Goal: Information Seeking & Learning: Learn about a topic

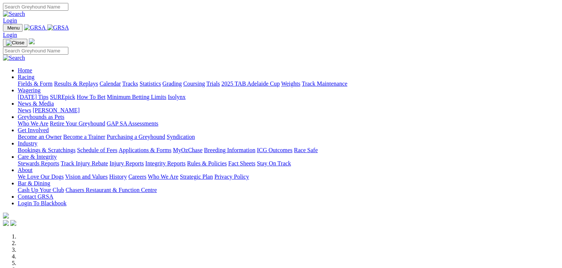
click at [30, 81] on link "Fields & Form" at bounding box center [35, 84] width 35 height 6
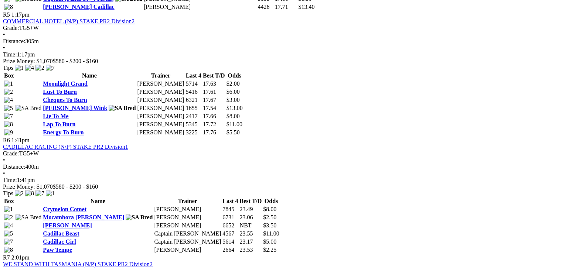
scroll to position [859, 0]
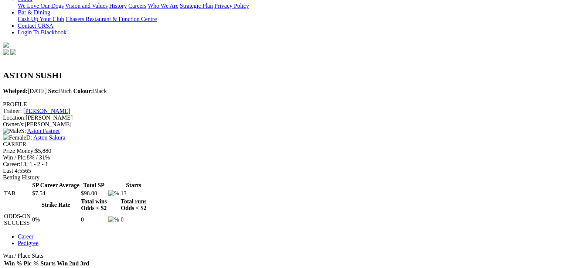
scroll to position [194, 0]
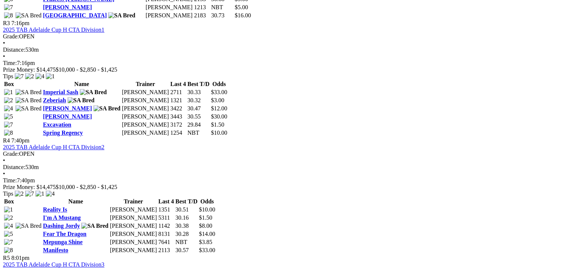
scroll to position [610, 0]
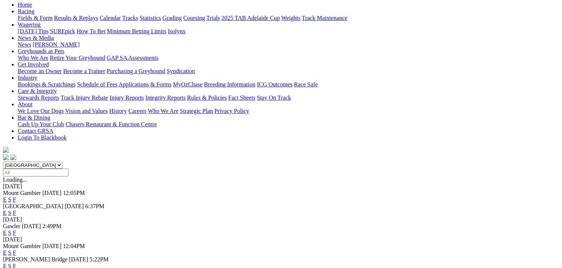
scroll to position [83, 0]
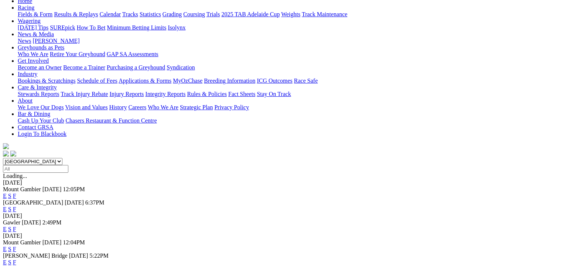
click at [16, 259] on link "F" at bounding box center [14, 262] width 3 height 6
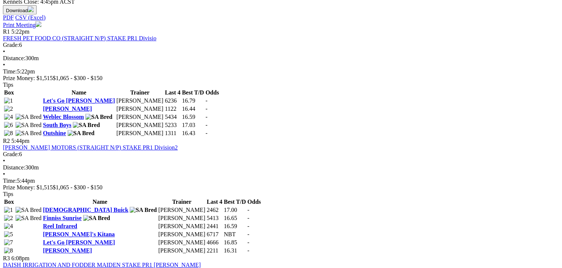
scroll to position [333, 0]
